Goal: Find specific page/section: Find specific page/section

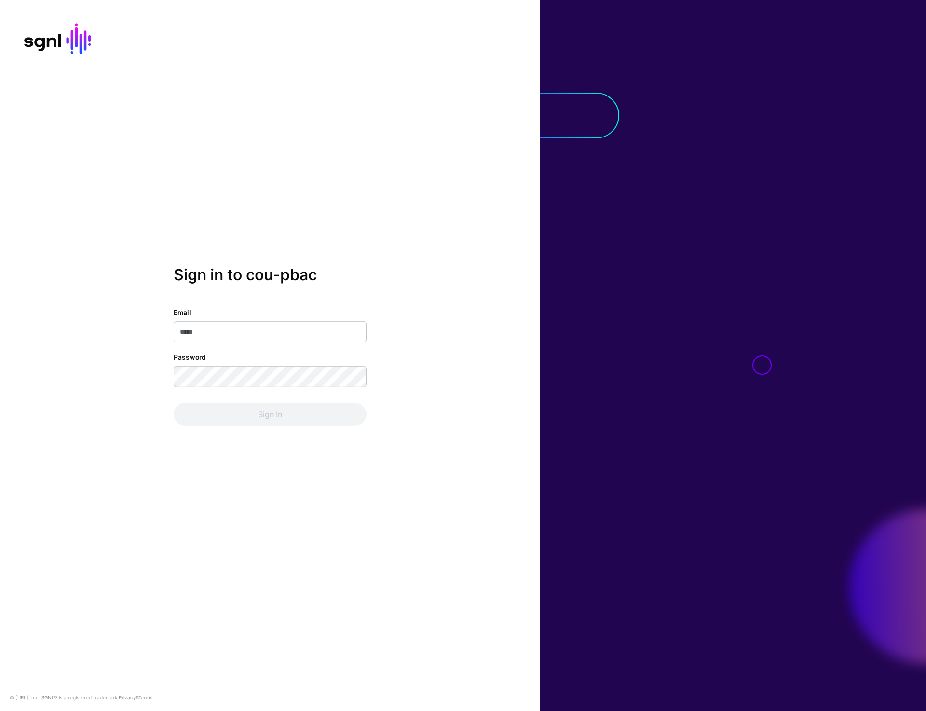
type input "**********"
click at [264, 427] on div "**********" at bounding box center [270, 355] width 540 height 179
click at [264, 426] on button "Sign In" at bounding box center [270, 414] width 193 height 23
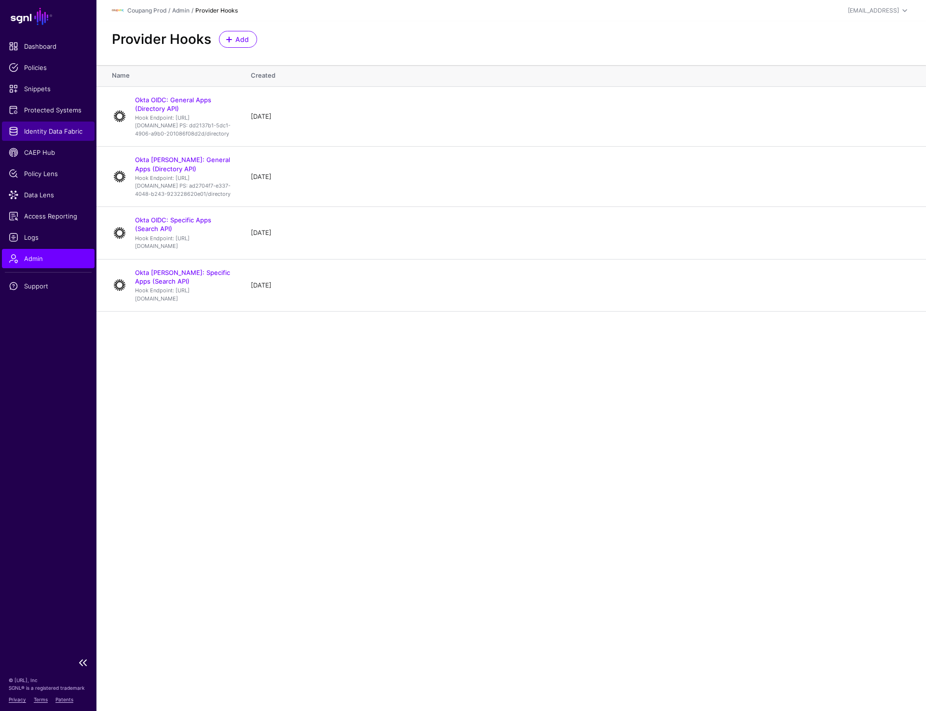
click at [61, 135] on span "Identity Data Fabric" at bounding box center [48, 131] width 79 height 10
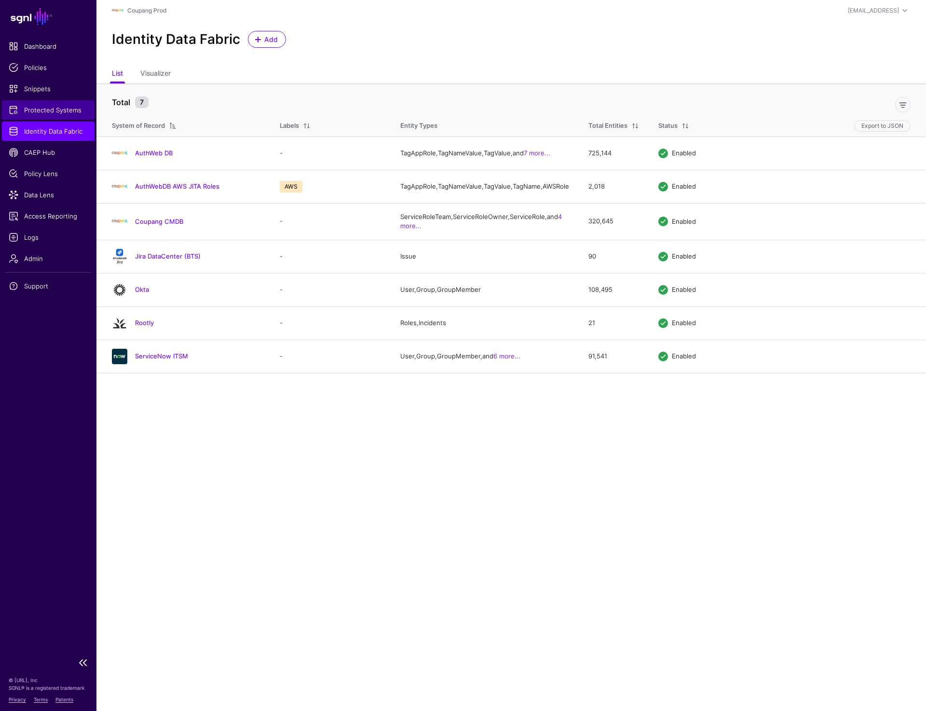
click at [53, 109] on span "Protected Systems" at bounding box center [48, 110] width 79 height 10
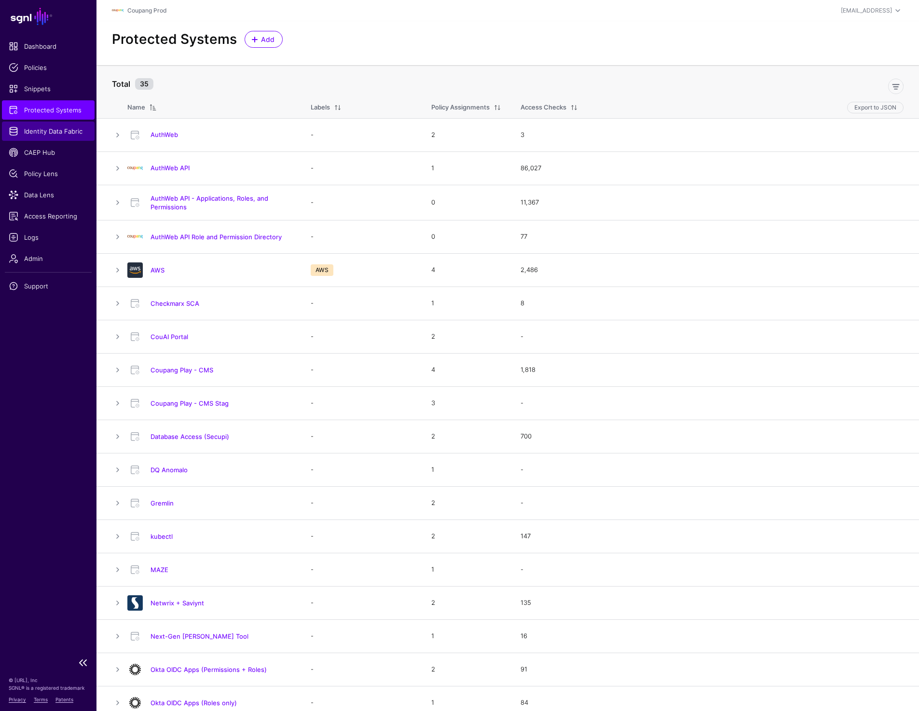
click at [55, 134] on span "Identity Data Fabric" at bounding box center [48, 131] width 79 height 10
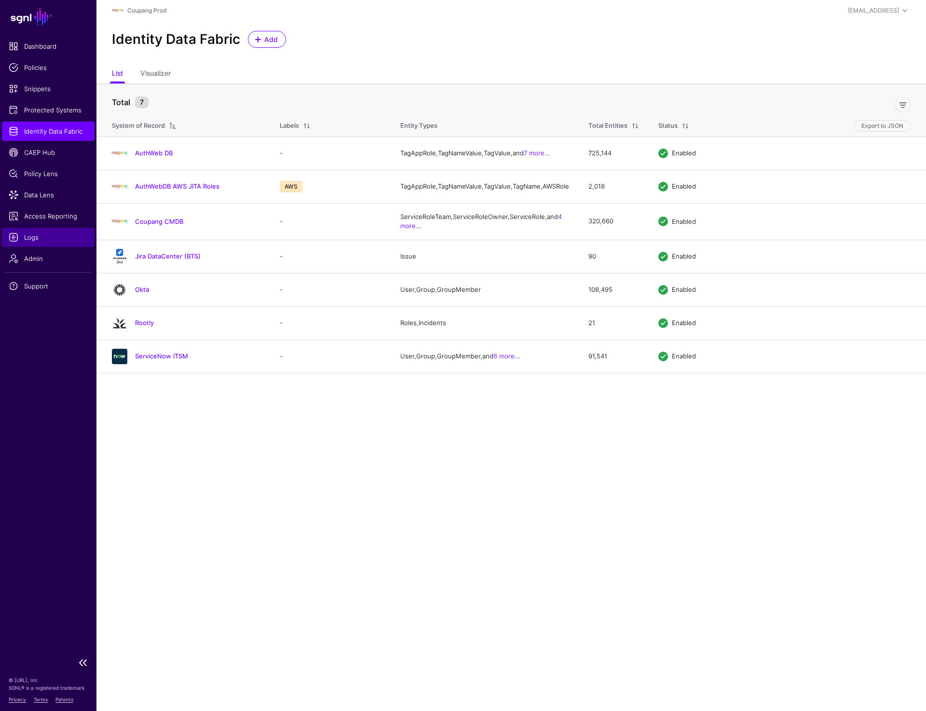
click at [27, 240] on span "Logs" at bounding box center [48, 238] width 79 height 10
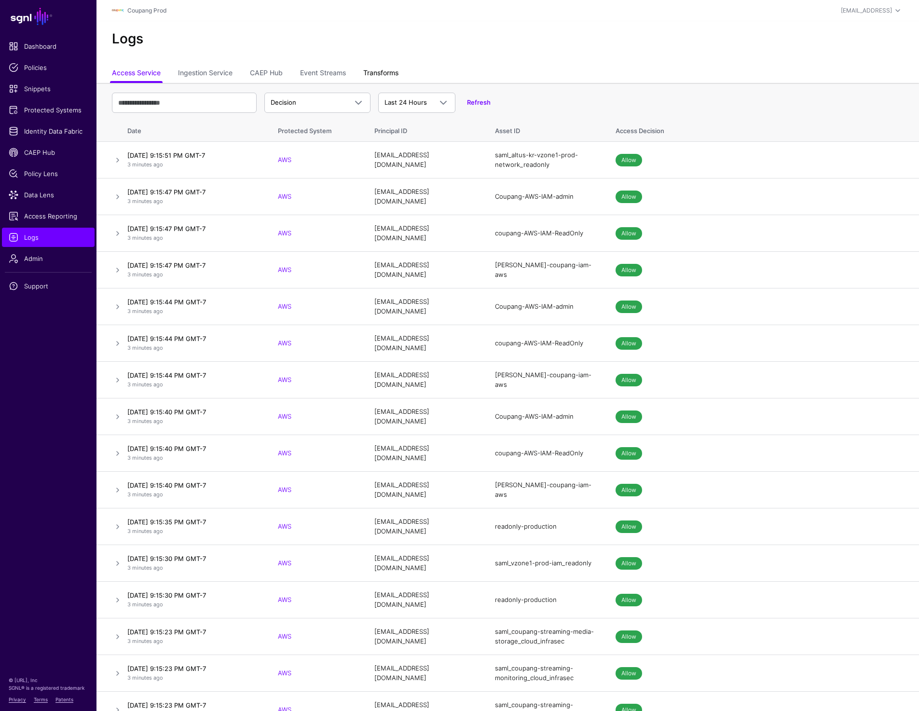
click at [376, 74] on link "Transforms" at bounding box center [380, 74] width 35 height 18
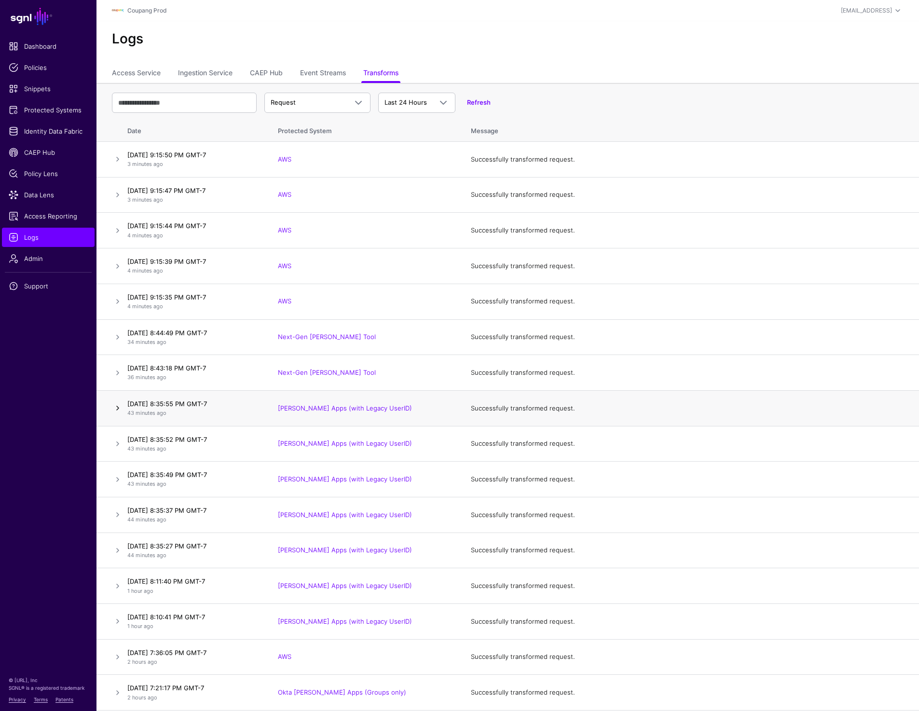
click at [112, 410] on link at bounding box center [118, 408] width 12 height 12
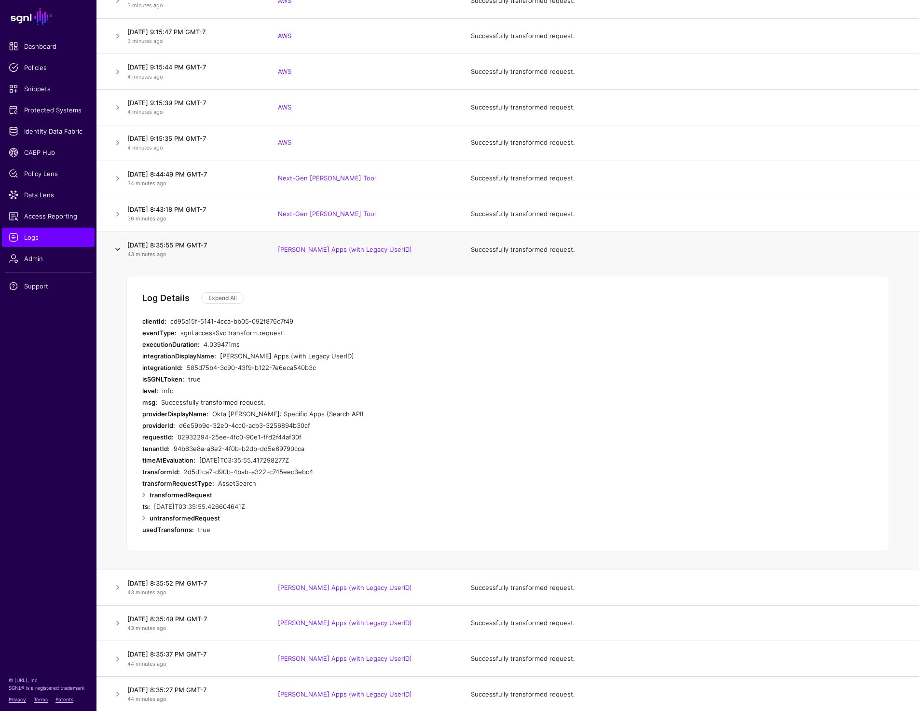
scroll to position [160, 0]
click at [117, 173] on link at bounding box center [118, 178] width 12 height 12
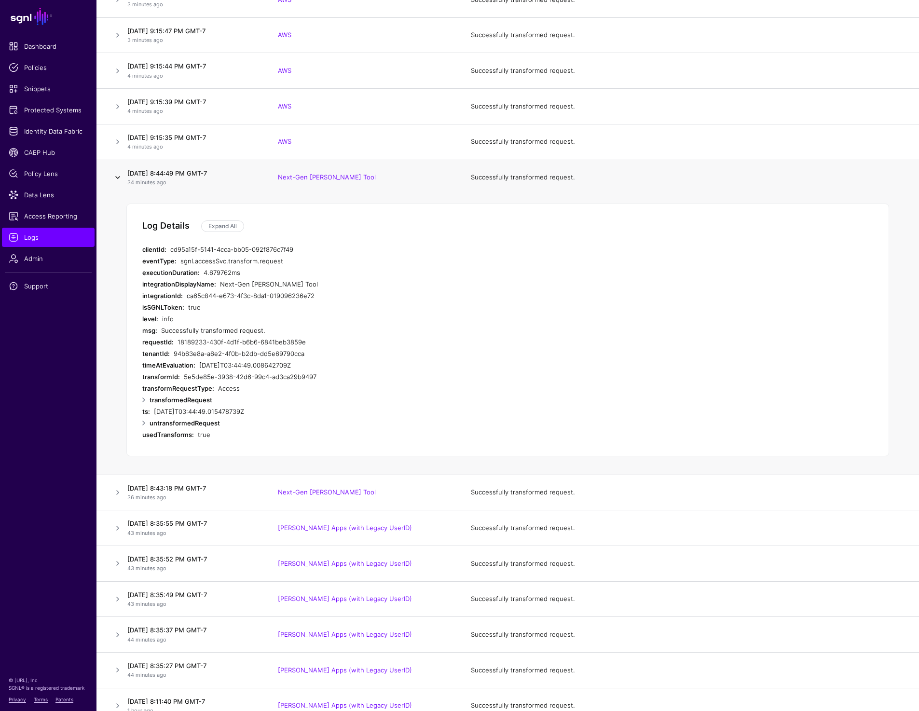
click at [117, 173] on link at bounding box center [118, 178] width 12 height 12
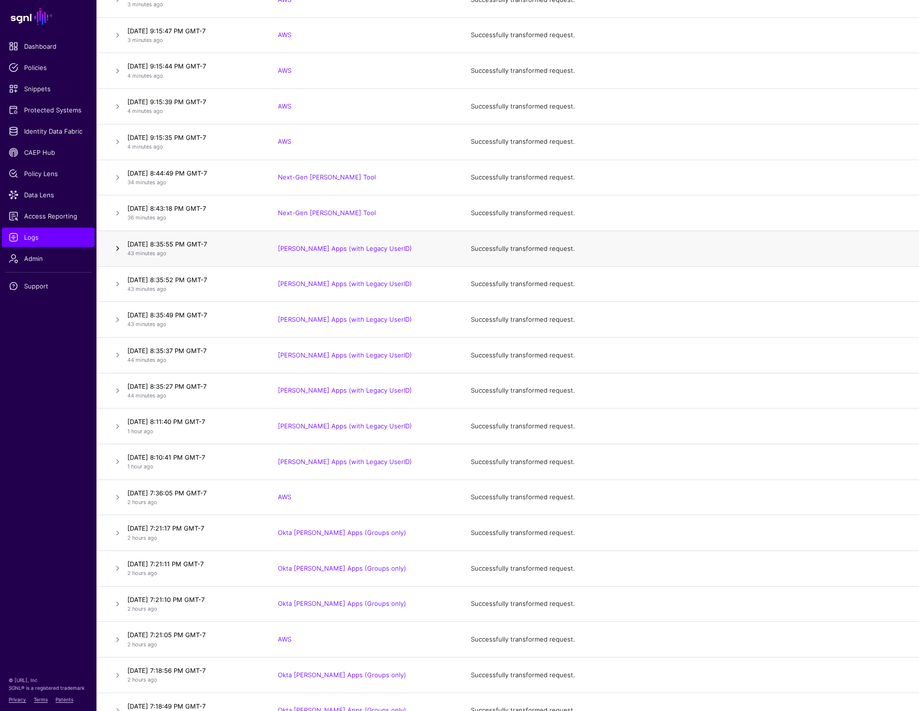
click at [116, 247] on link at bounding box center [118, 249] width 12 height 12
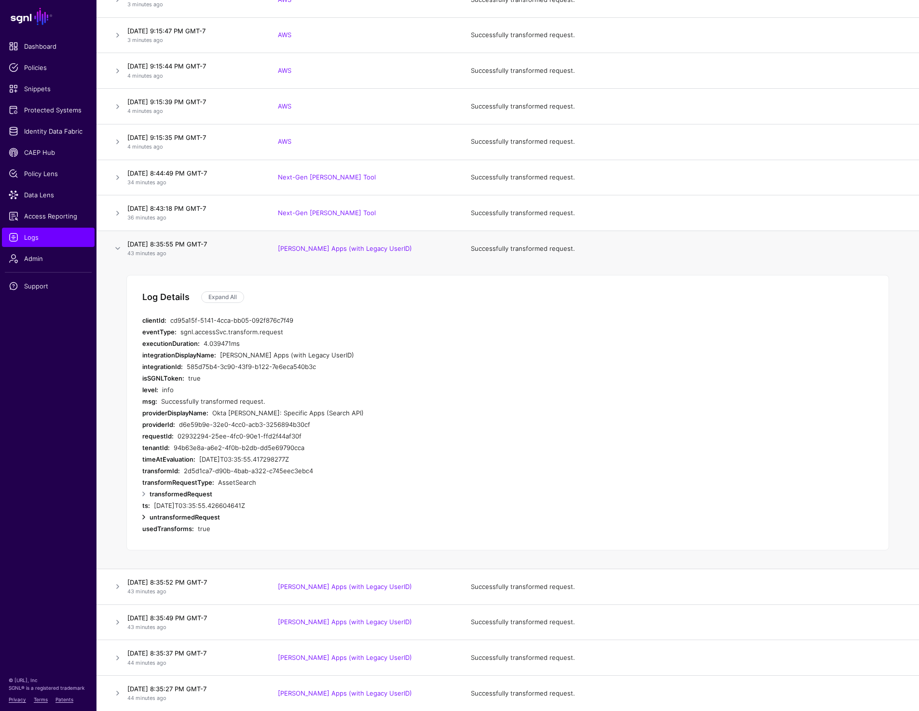
click at [143, 514] on link at bounding box center [144, 517] width 12 height 12
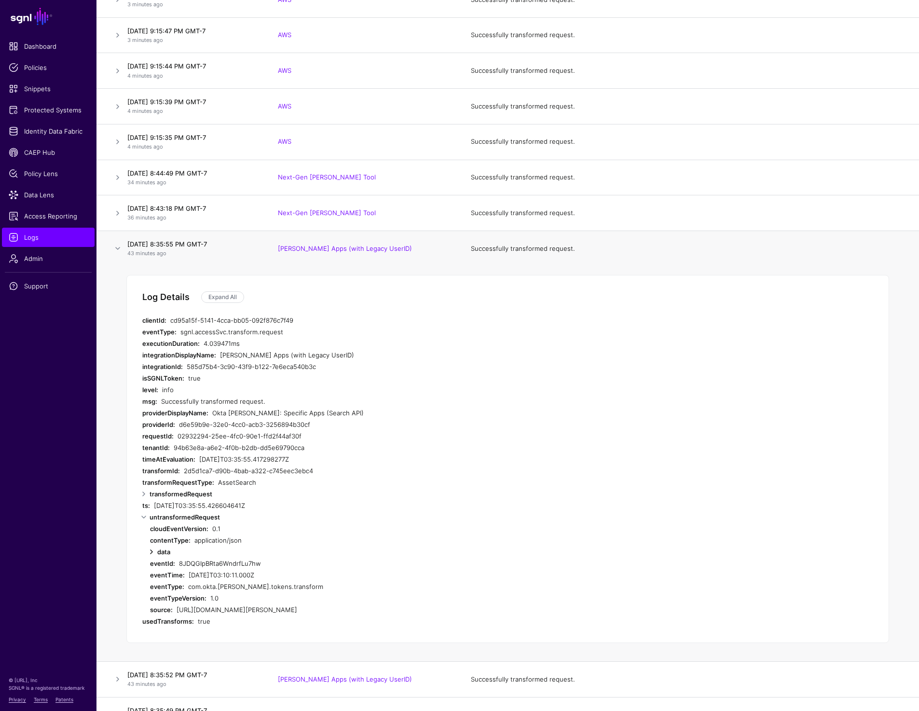
click at [151, 552] on link at bounding box center [152, 552] width 12 height 12
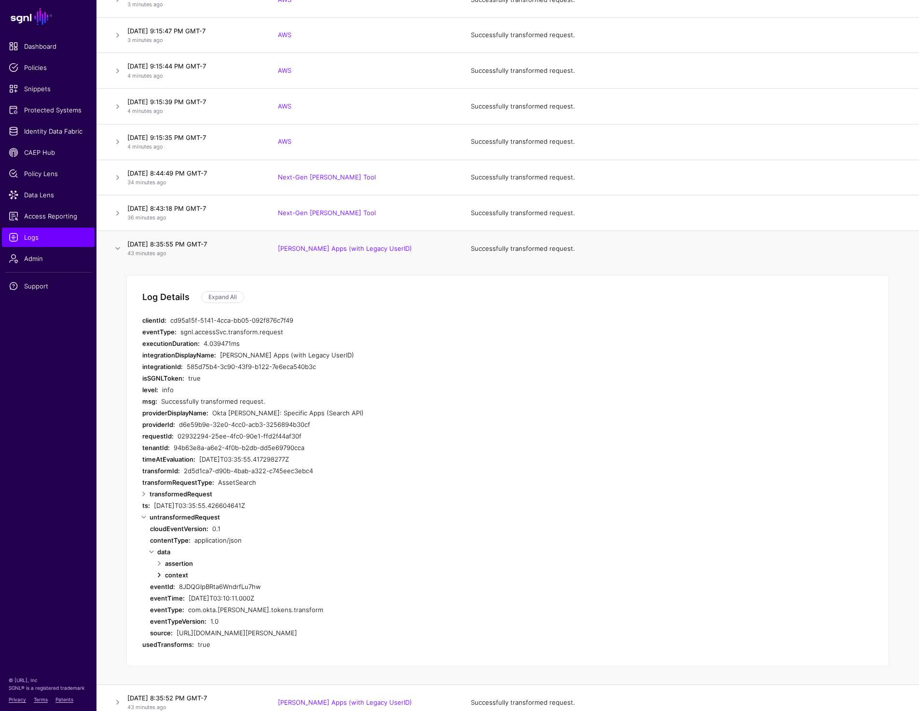
click at [157, 575] on link at bounding box center [159, 575] width 12 height 12
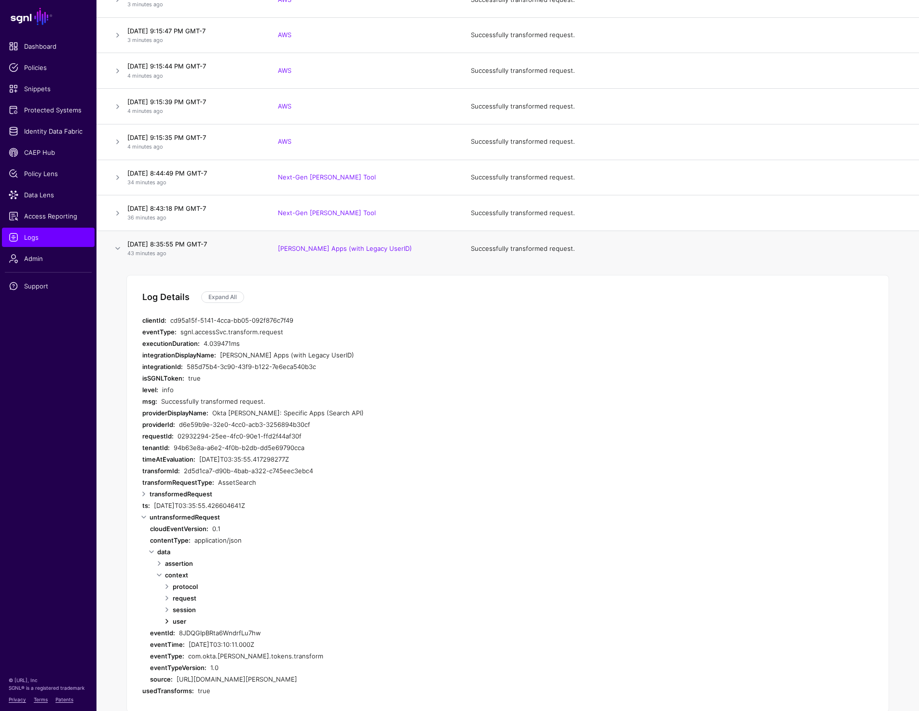
click at [167, 622] on link at bounding box center [167, 622] width 12 height 12
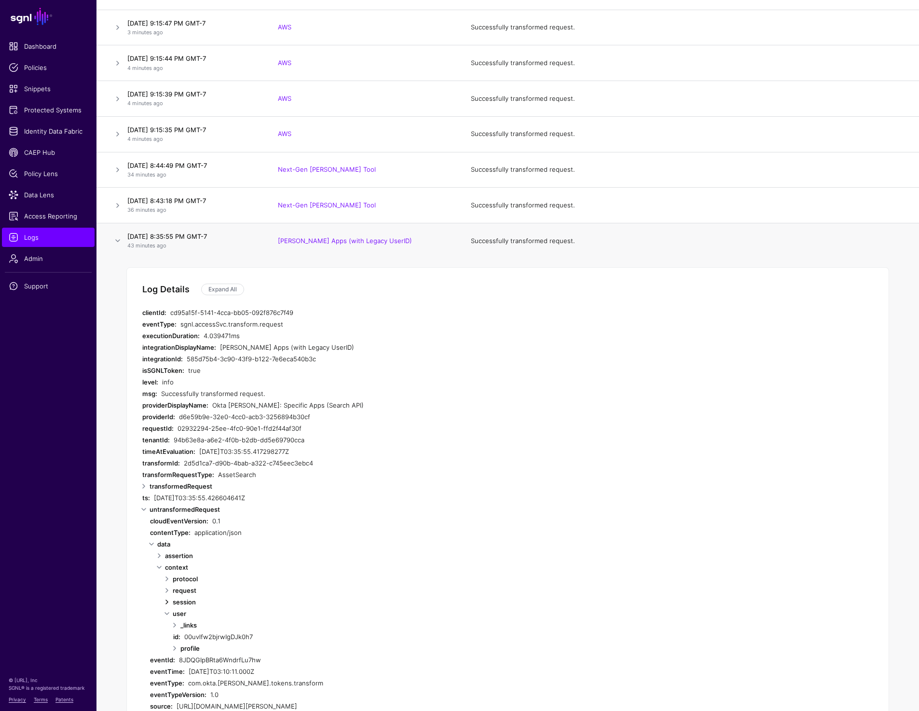
scroll to position [170, 0]
click at [167, 600] on link at bounding box center [167, 600] width 12 height 12
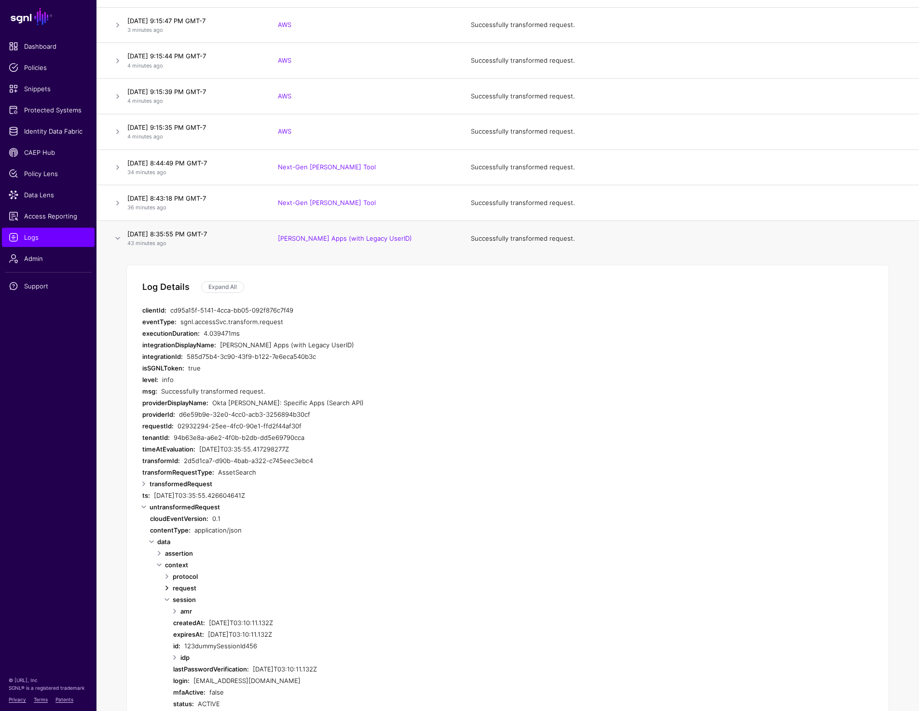
click at [167, 588] on link at bounding box center [167, 588] width 12 height 12
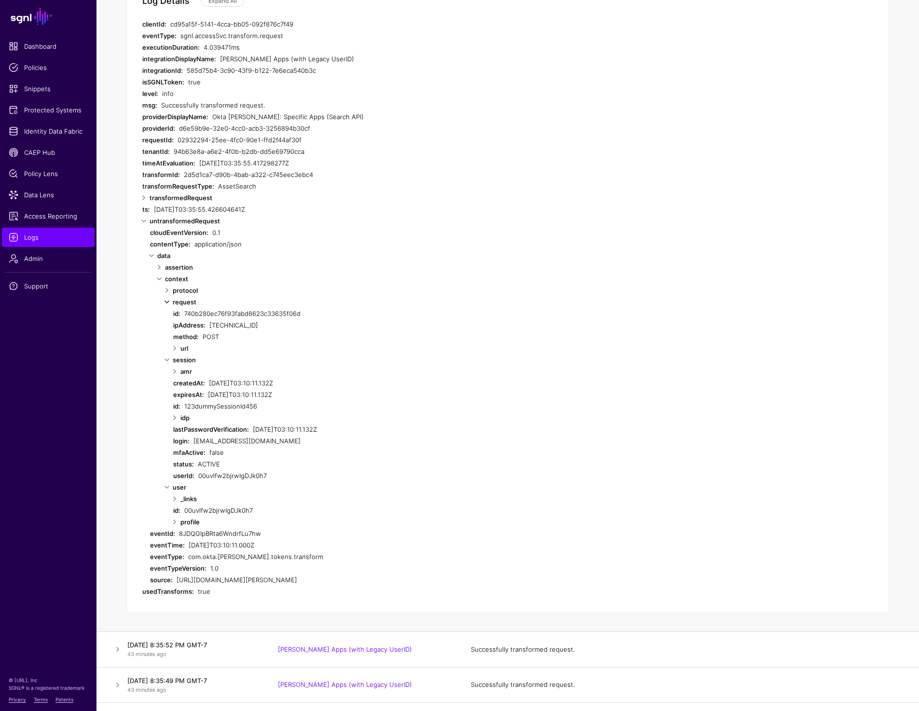
scroll to position [456, 0]
click at [165, 286] on link at bounding box center [167, 290] width 12 height 12
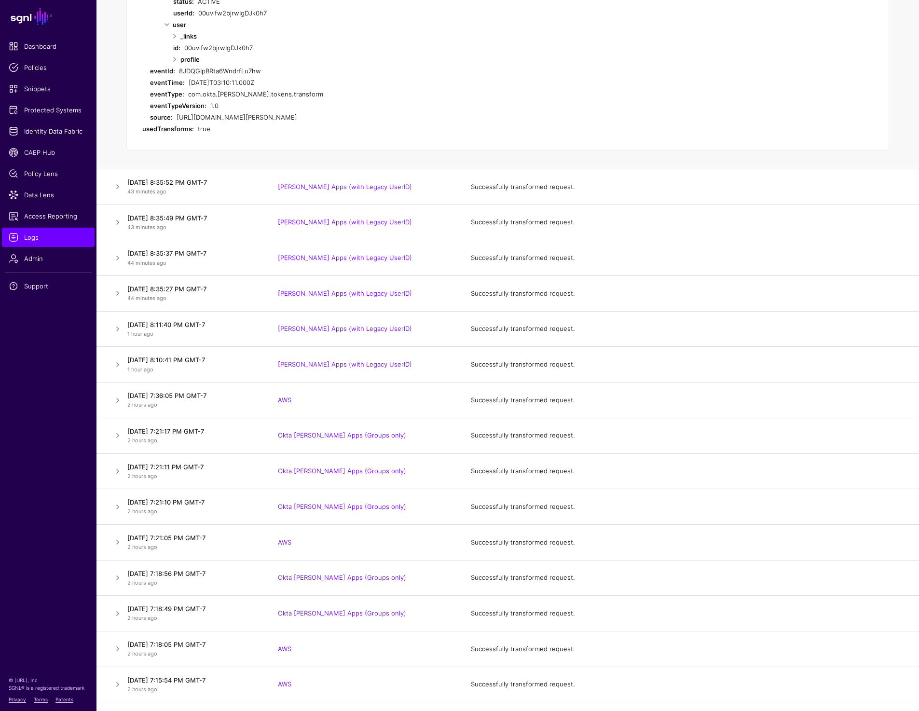
scroll to position [967, 0]
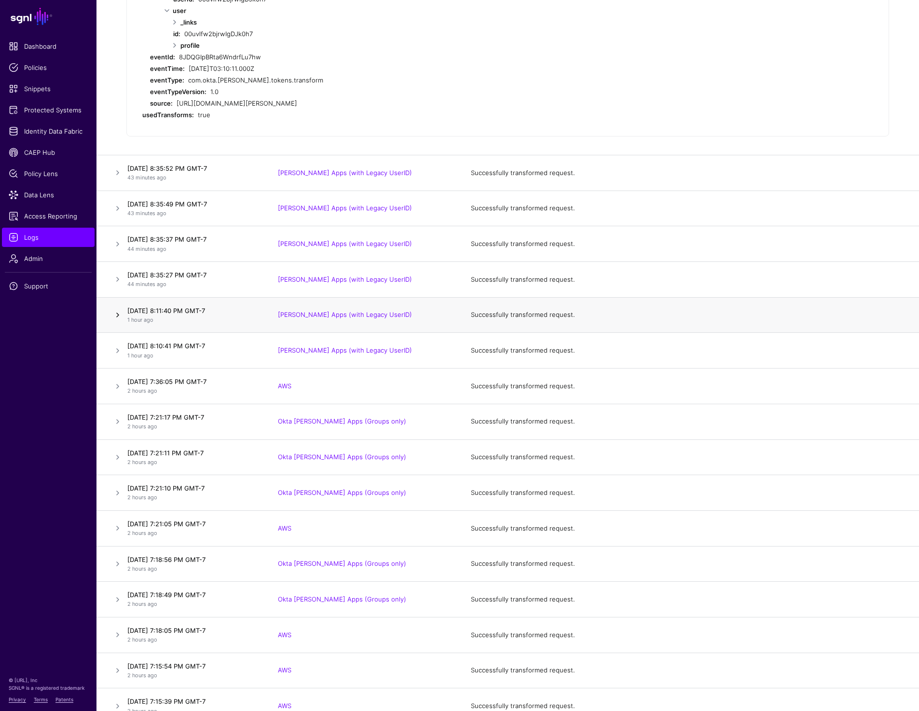
click at [114, 313] on link at bounding box center [118, 315] width 12 height 12
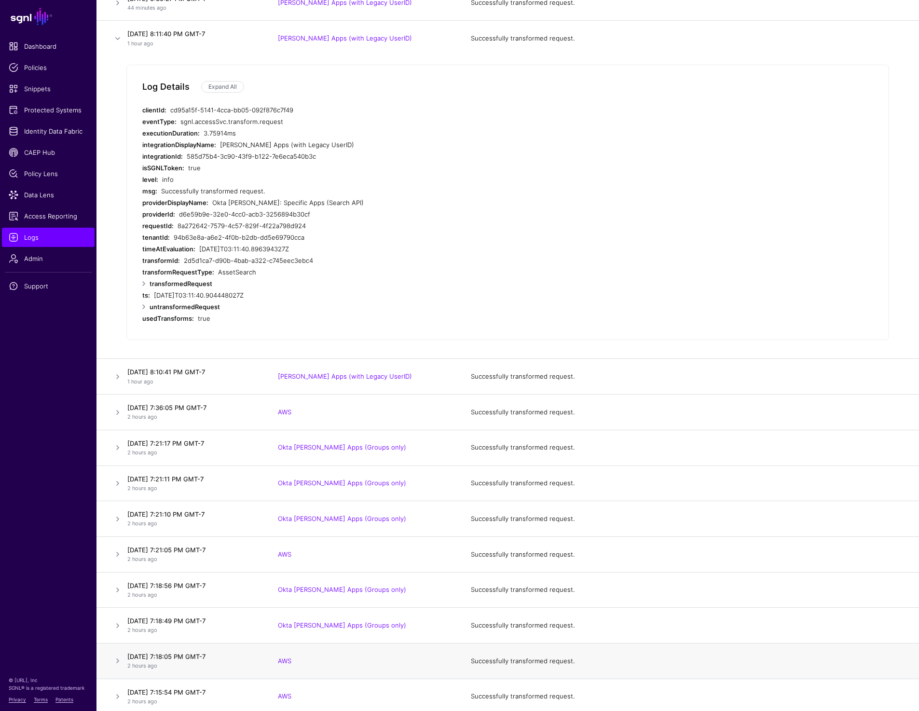
scroll to position [451, 0]
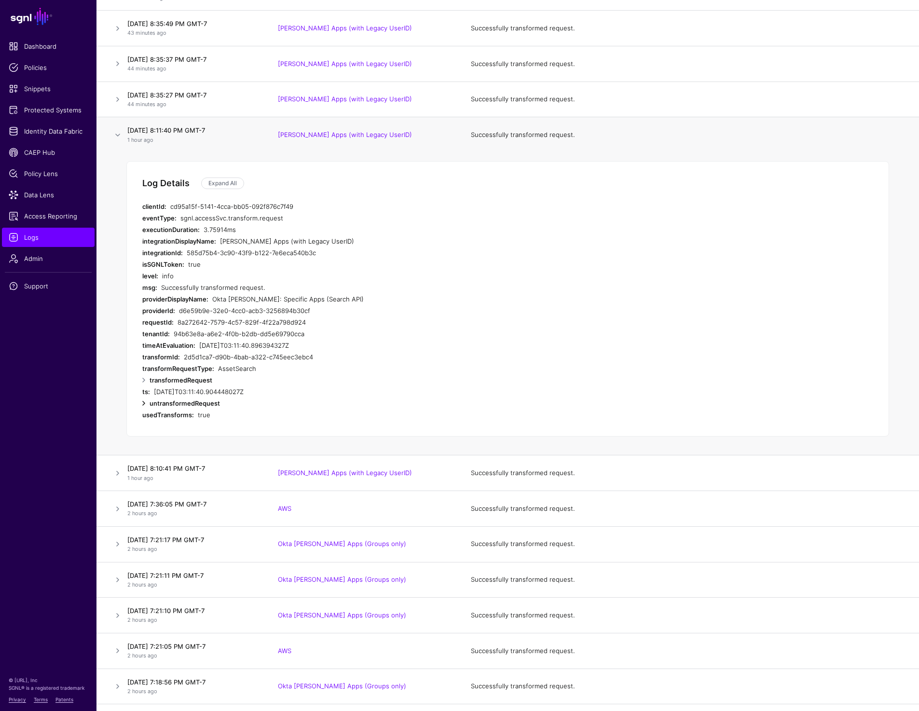
click at [145, 403] on link at bounding box center [144, 404] width 12 height 12
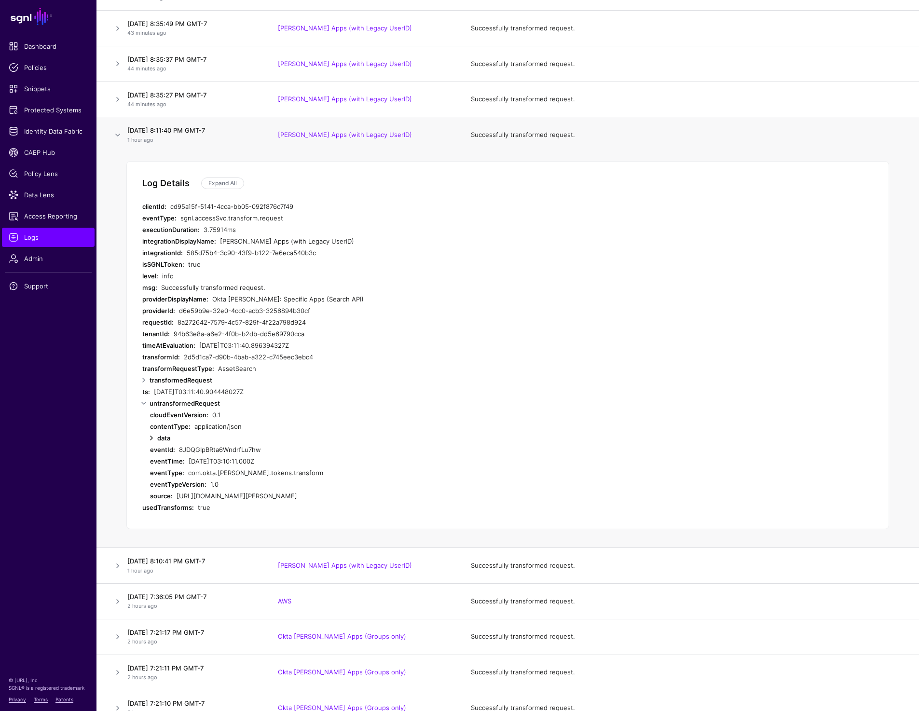
click at [149, 439] on link at bounding box center [152, 438] width 12 height 12
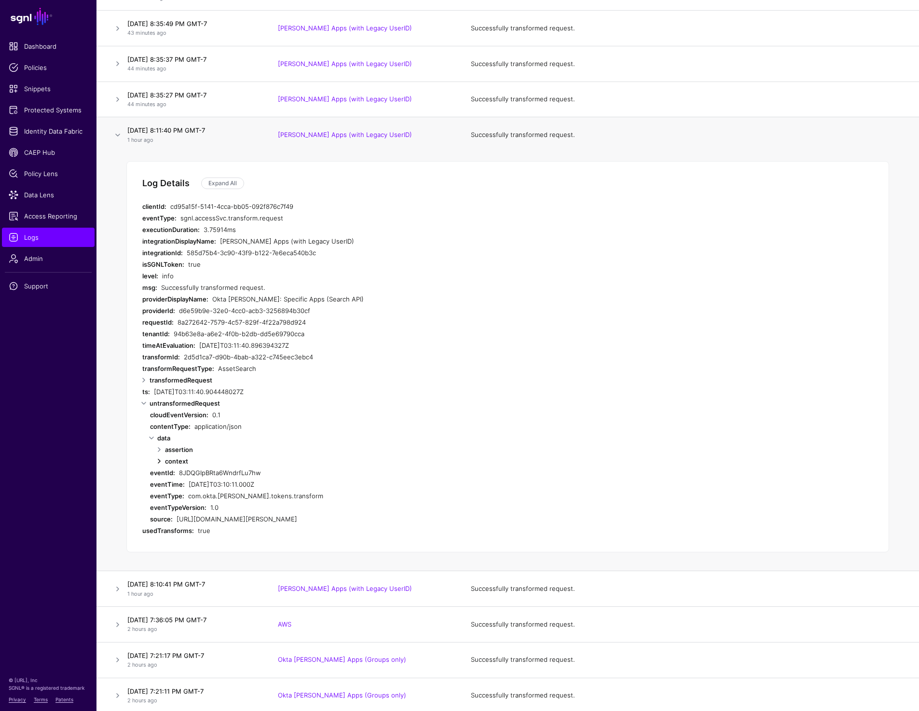
click at [161, 459] on link at bounding box center [159, 461] width 12 height 12
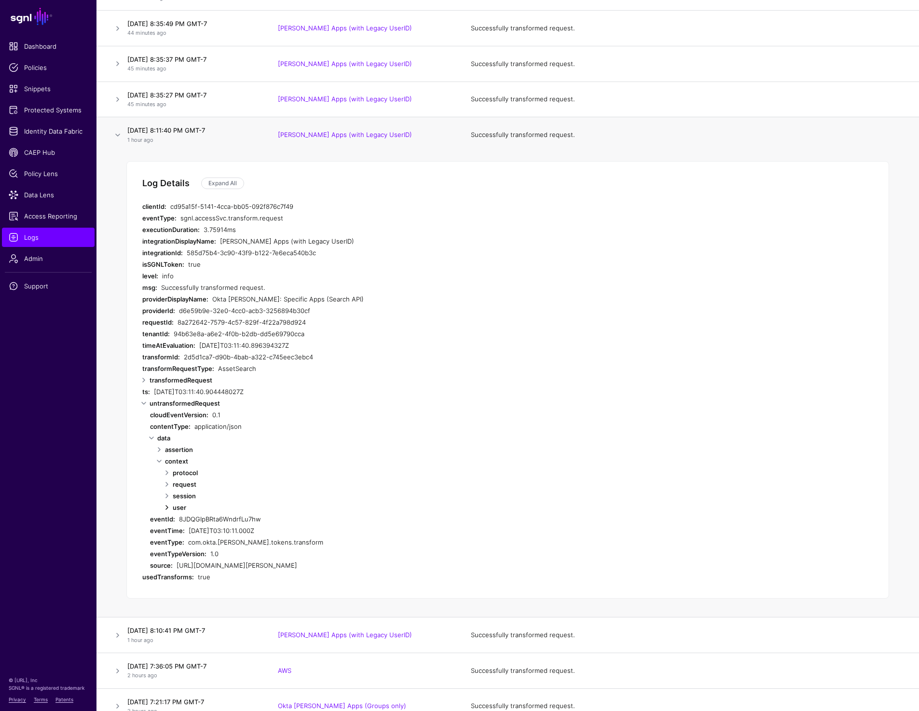
click at [168, 503] on link at bounding box center [167, 508] width 12 height 12
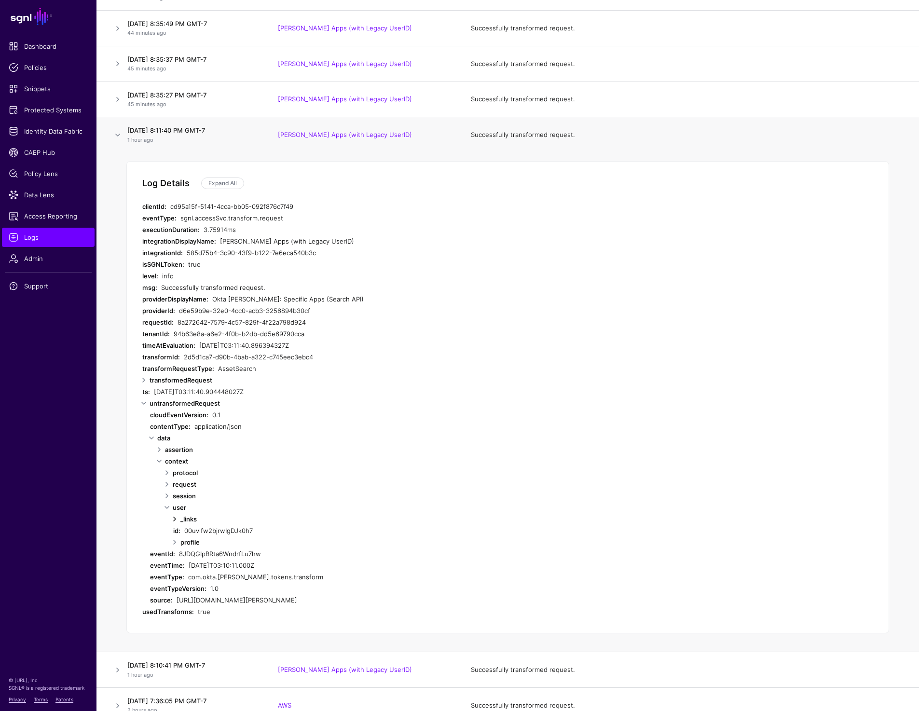
click at [174, 520] on link at bounding box center [175, 519] width 12 height 12
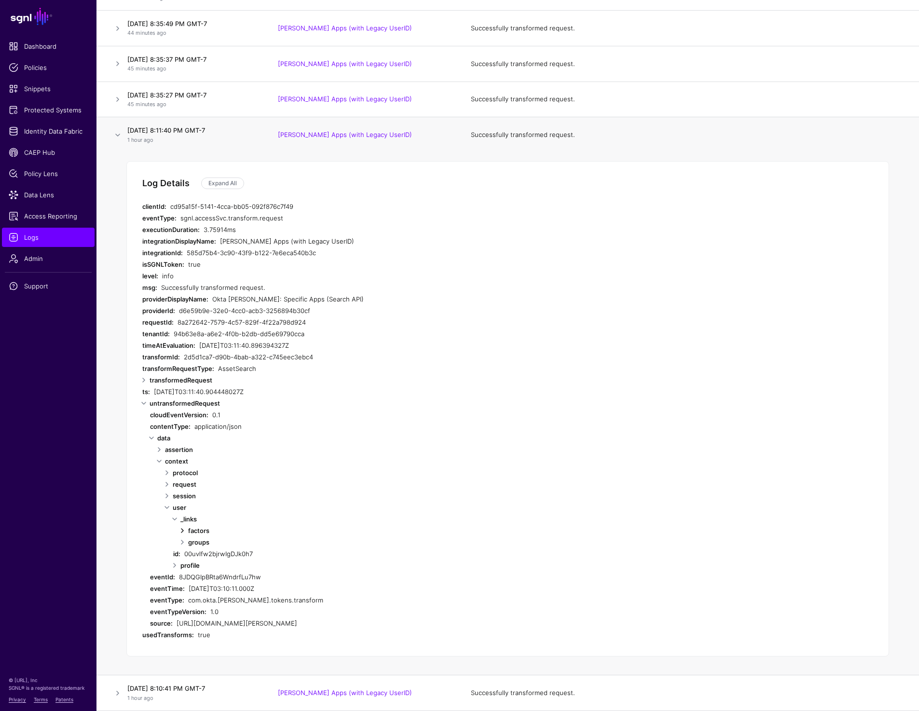
click at [181, 531] on link at bounding box center [183, 531] width 12 height 12
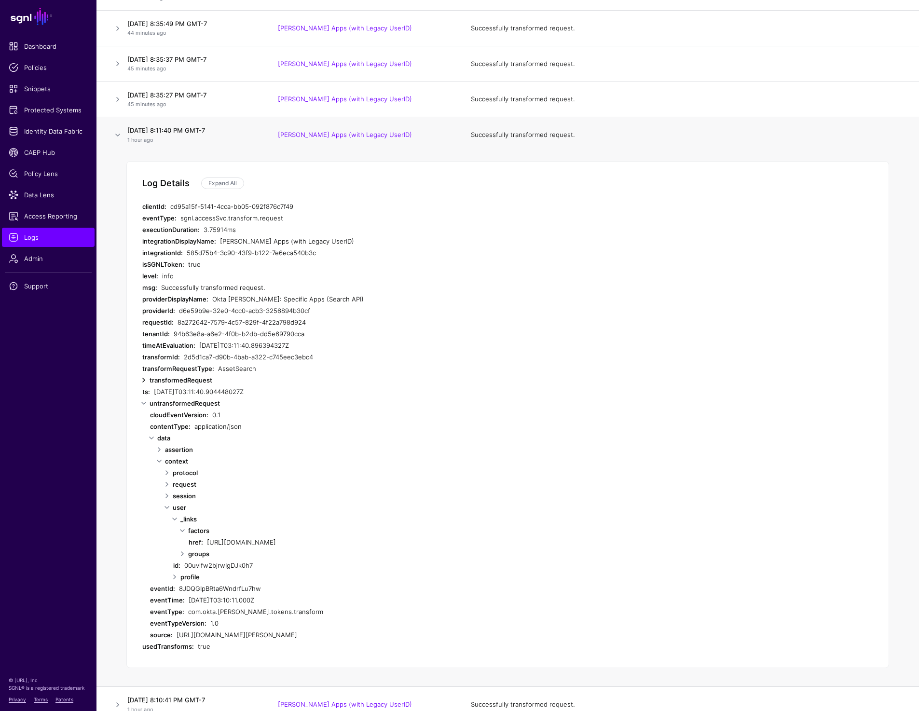
click at [143, 380] on link at bounding box center [144, 380] width 12 height 12
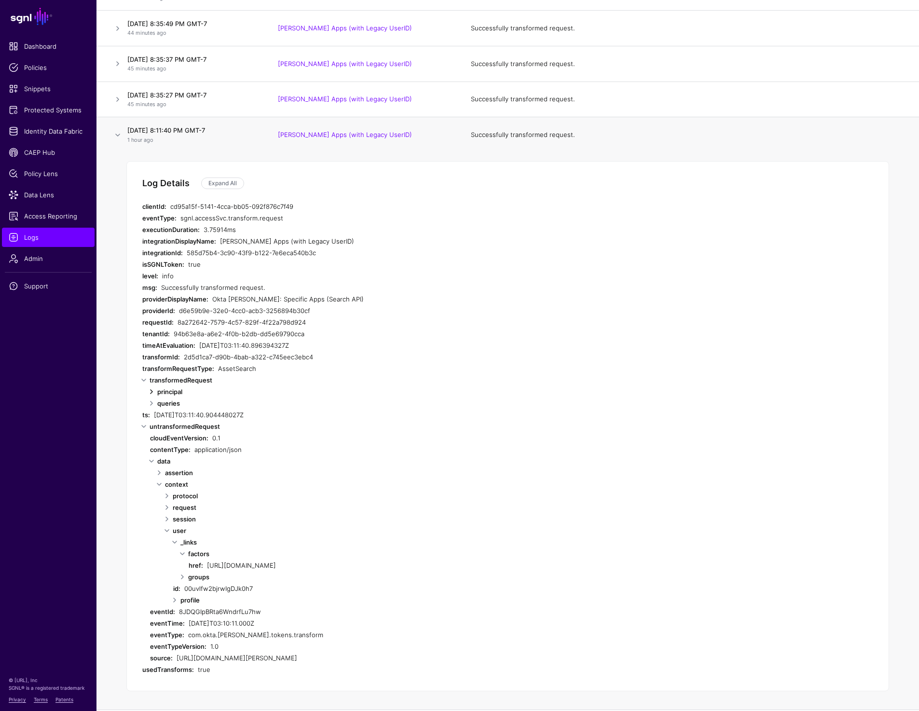
click at [151, 391] on link at bounding box center [152, 392] width 12 height 12
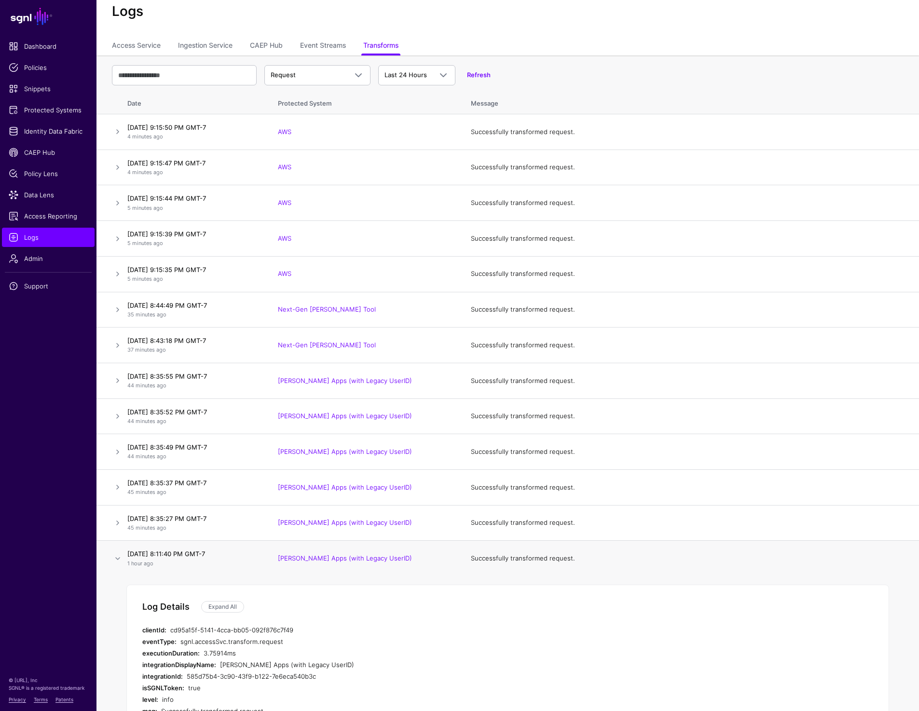
scroll to position [0, 0]
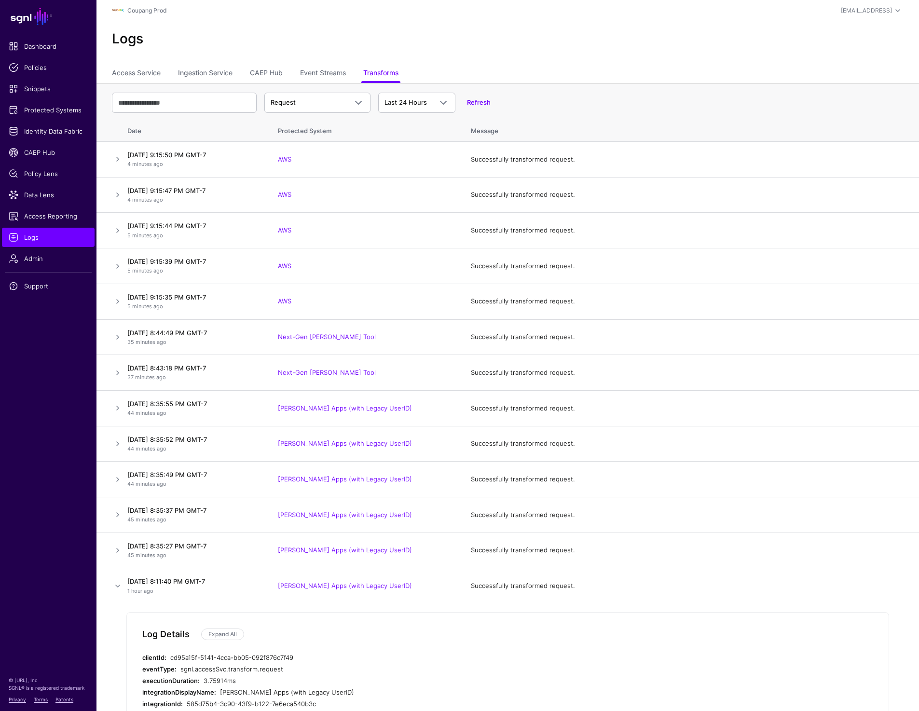
click at [610, 40] on h2 "Logs" at bounding box center [508, 39] width 792 height 16
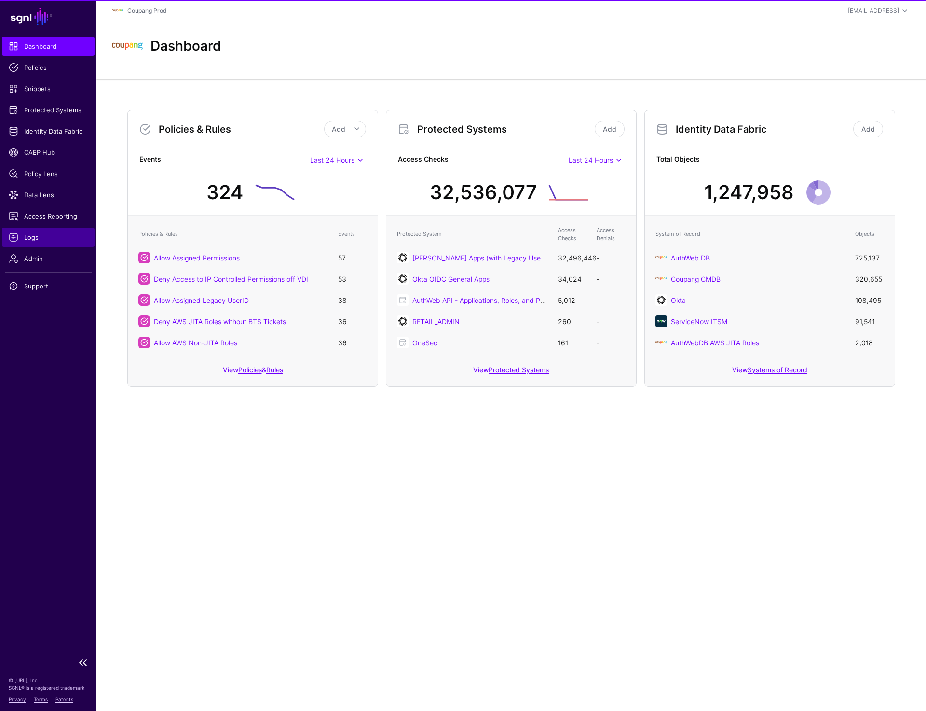
click at [31, 234] on span "Logs" at bounding box center [48, 238] width 79 height 10
